Goal: Navigation & Orientation: Go to known website

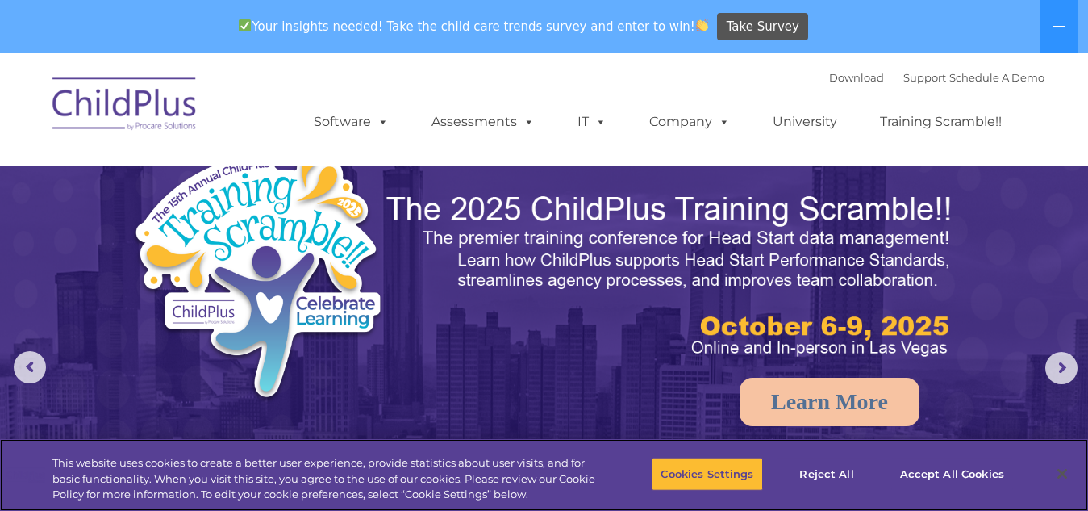
select select "MEDIUM"
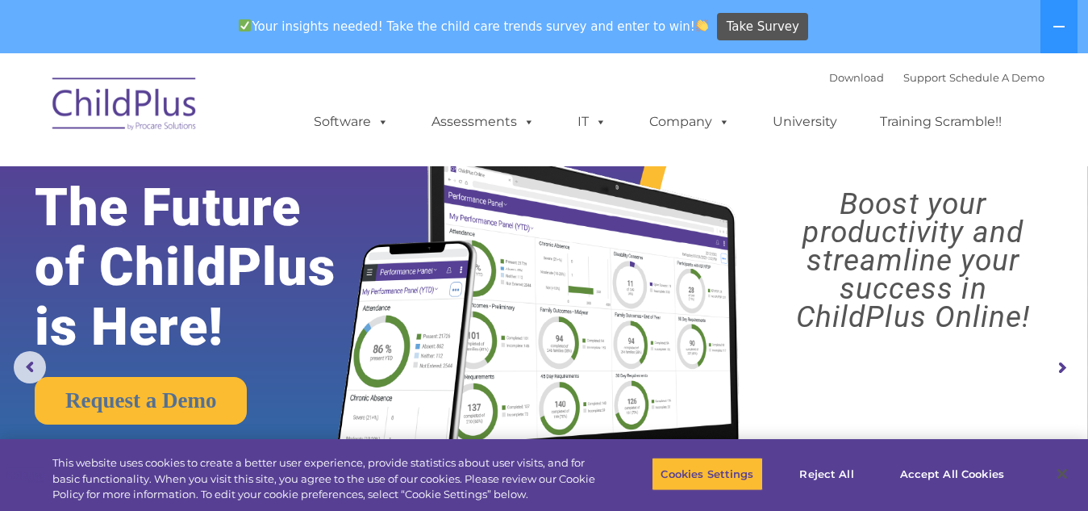
click at [124, 111] on img at bounding box center [124, 106] width 161 height 81
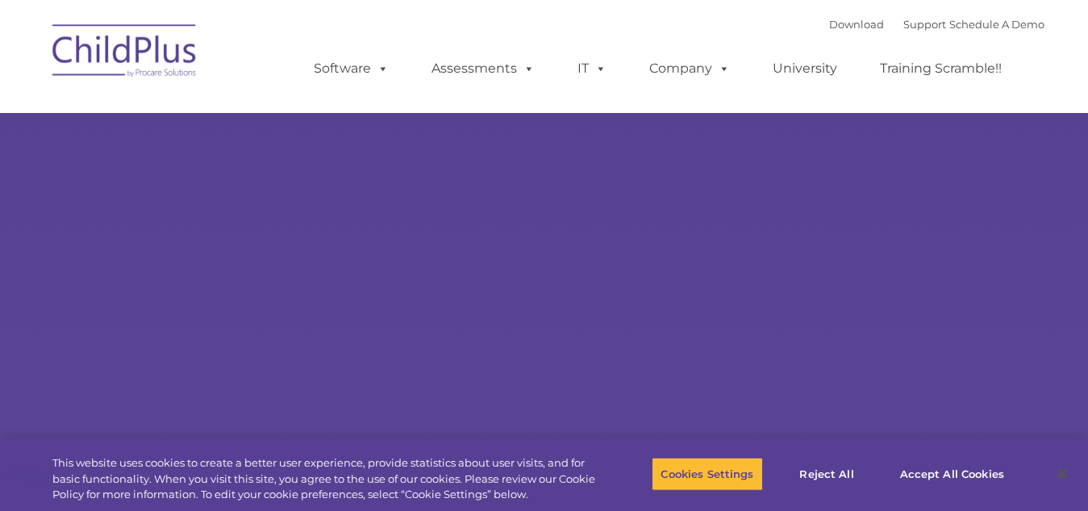
type input ""
select select "MEDIUM"
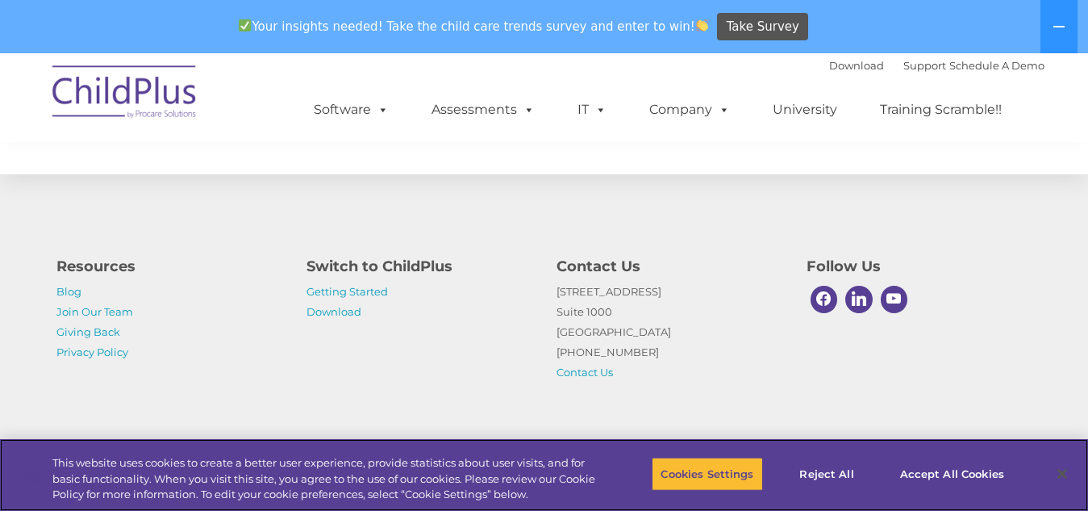
scroll to position [1958, 0]
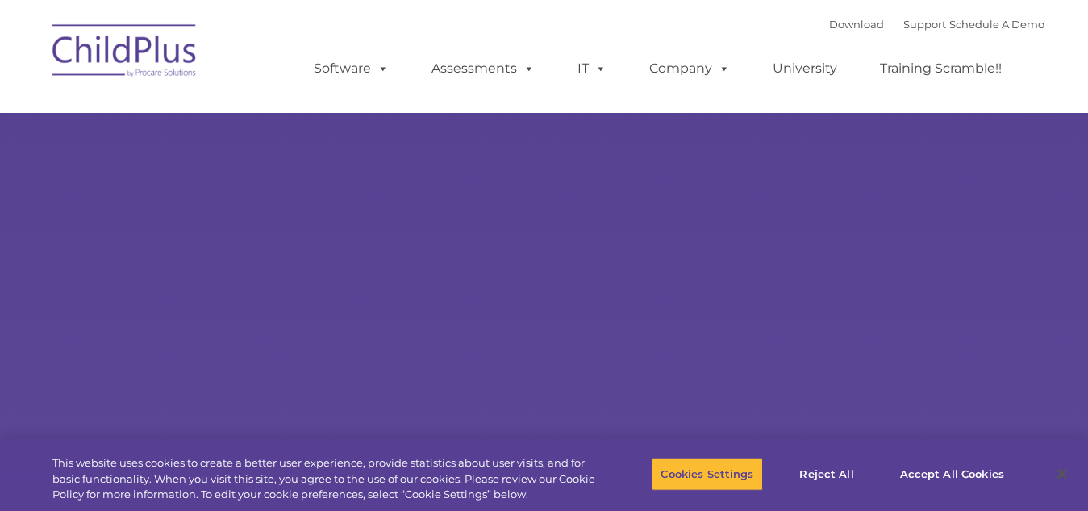
select select "MEDIUM"
